Goal: Task Accomplishment & Management: Manage account settings

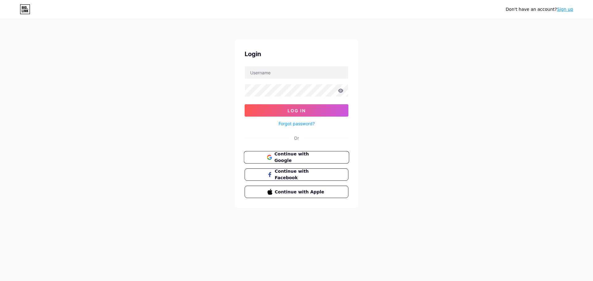
click at [284, 154] on span "Continue with Google" at bounding box center [300, 157] width 52 height 13
